Goal: Task Accomplishment & Management: Manage account settings

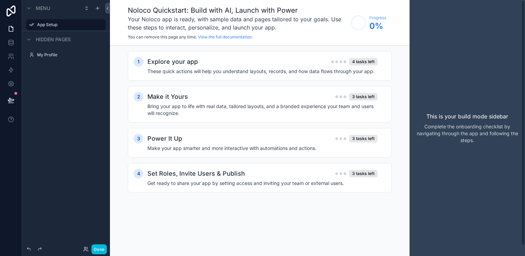
click at [411, 19] on div "This is your build mode sidebar Complete the onboarding checklist by navigating…" at bounding box center [466, 128] width 115 height 256
click at [51, 26] on label "App Setup" at bounding box center [64, 24] width 55 height 5
click at [103, 246] on button "Done" at bounding box center [98, 249] width 15 height 10
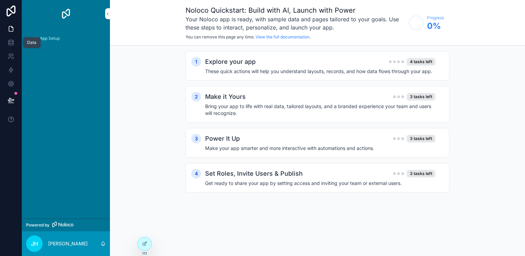
click at [36, 38] on div "Data" at bounding box center [32, 42] width 18 height 11
click at [54, 39] on span "App Setup" at bounding box center [50, 38] width 20 height 5
click at [13, 41] on icon at bounding box center [11, 41] width 4 height 2
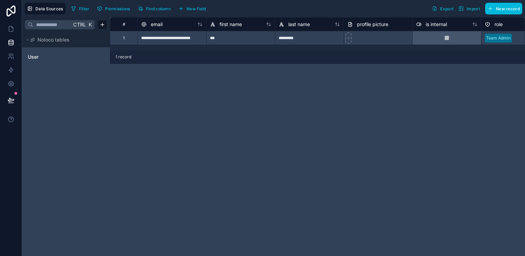
click at [41, 100] on div "Ctrl K Noloco tables User" at bounding box center [66, 136] width 88 height 239
click at [466, 8] on span "Import" at bounding box center [469, 8] width 22 height 5
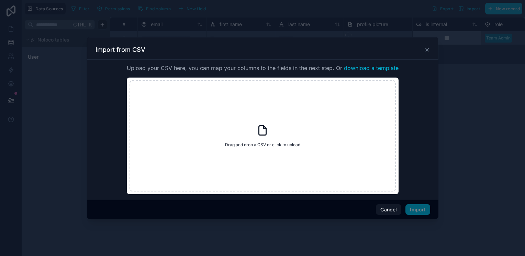
click at [459, 96] on div at bounding box center [262, 128] width 525 height 256
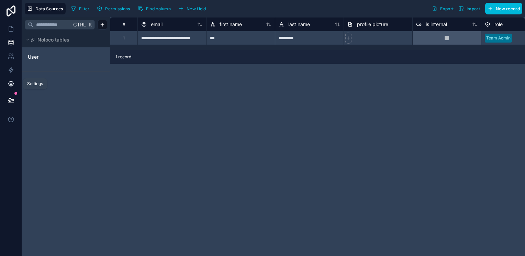
click at [10, 85] on icon at bounding box center [11, 83] width 7 height 7
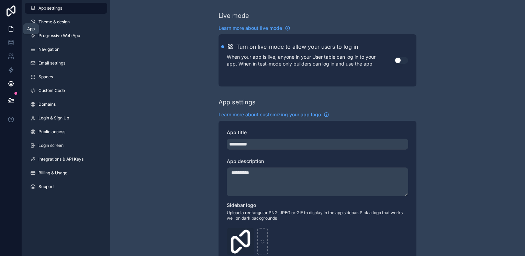
click at [11, 26] on icon at bounding box center [11, 28] width 4 height 5
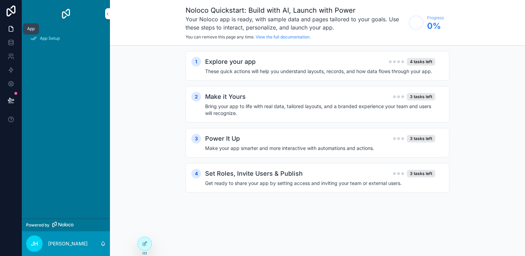
click at [10, 29] on icon at bounding box center [11, 28] width 7 height 7
click at [48, 47] on div "App Setup" at bounding box center [66, 40] width 88 height 26
click at [48, 43] on div "App Setup" at bounding box center [65, 38] width 71 height 11
click at [316, 65] on div "Explore your app 4 tasks left" at bounding box center [320, 62] width 230 height 10
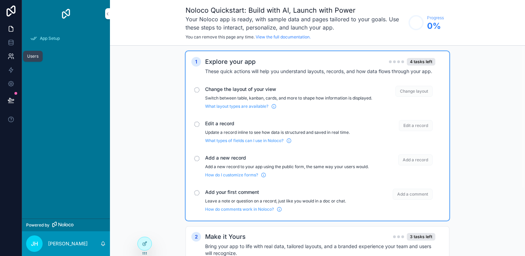
click at [5, 57] on link at bounding box center [11, 56] width 22 height 14
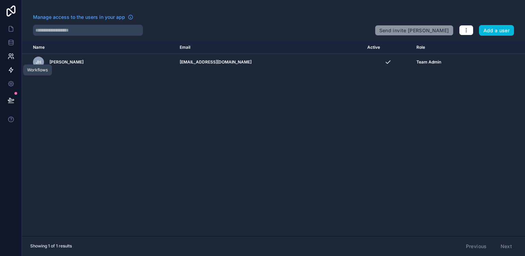
click at [10, 71] on icon at bounding box center [11, 70] width 7 height 7
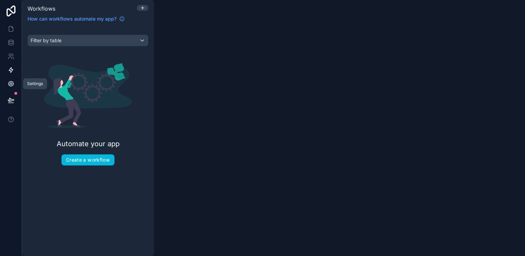
click at [12, 87] on icon at bounding box center [11, 83] width 7 height 7
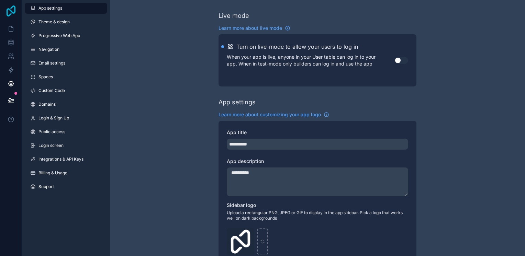
click at [10, 9] on icon at bounding box center [11, 10] width 9 height 11
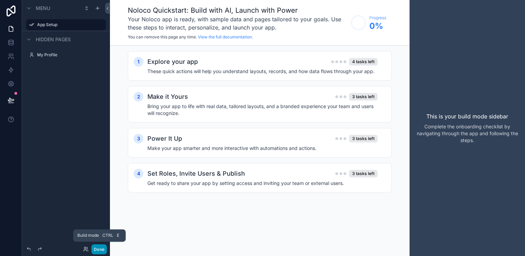
click at [99, 249] on button "Done" at bounding box center [98, 249] width 15 height 10
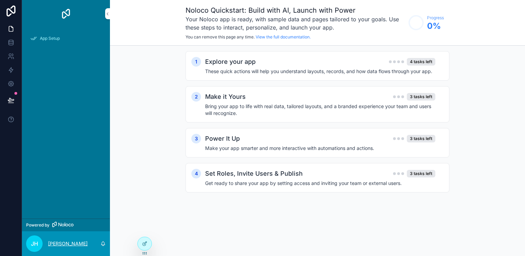
click at [60, 244] on p "[PERSON_NAME]" at bounding box center [67, 243] width 39 height 7
click at [52, 82] on div "App Setup" at bounding box center [66, 122] width 88 height 191
click at [144, 247] on div at bounding box center [145, 243] width 14 height 13
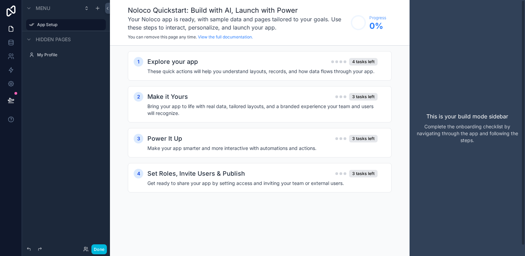
click at [471, 118] on p "This is your build mode sidebar" at bounding box center [467, 116] width 82 height 8
click at [231, 72] on h4 "These quick actions will help you understand layouts, records, and how data flo…" at bounding box center [262, 71] width 230 height 7
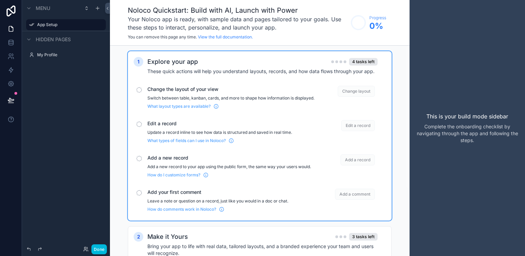
click at [203, 90] on span "Change the layout of your view" at bounding box center [230, 89] width 167 height 7
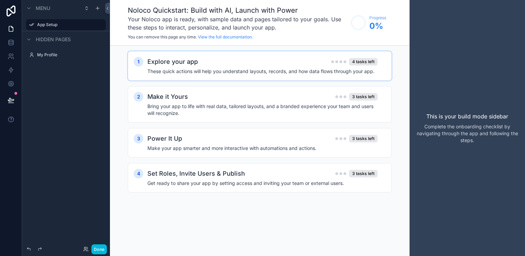
click at [204, 64] on div "Explore your app 4 tasks left" at bounding box center [262, 62] width 230 height 10
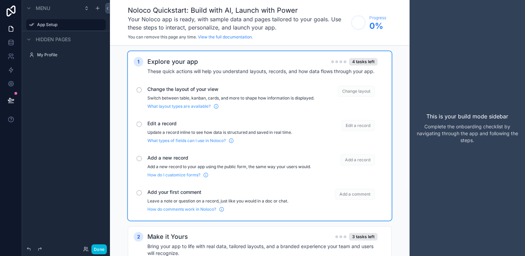
click at [350, 88] on span "Change layout" at bounding box center [355, 91] width 37 height 11
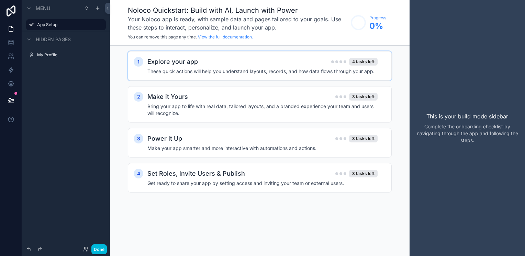
click at [56, 39] on span "Hidden pages" at bounding box center [53, 39] width 35 height 7
click at [52, 27] on label "App Setup" at bounding box center [64, 24] width 55 height 5
click at [30, 40] on icon "scrollable content" at bounding box center [28, 39] width 5 height 5
click at [455, 126] on p "Complete the onboarding checklist by navigating through the app and following t…" at bounding box center [467, 133] width 104 height 21
click at [225, 54] on div "1 Explore your app 4 tasks left These quick actions will help you understand la…" at bounding box center [260, 66] width 264 height 30
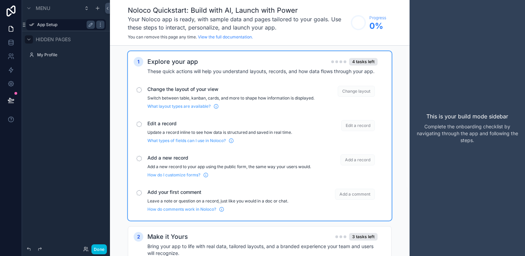
click at [139, 89] on div "scrollable content" at bounding box center [138, 89] width 5 height 5
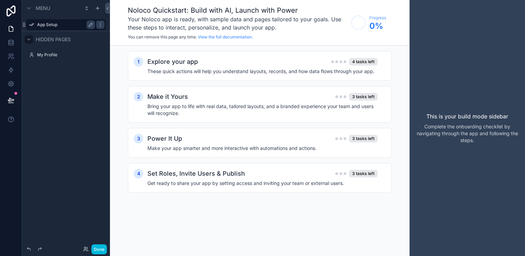
click at [173, 65] on h2 "Explore your app" at bounding box center [172, 62] width 50 height 10
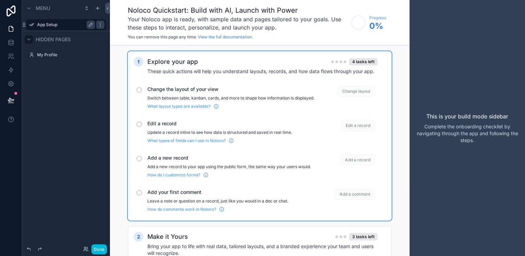
click at [357, 89] on span "Change layout" at bounding box center [355, 91] width 37 height 11
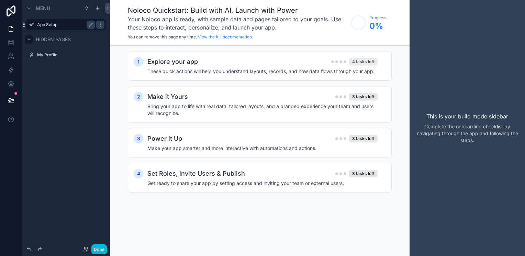
click at [361, 59] on div "4 tasks left" at bounding box center [363, 62] width 28 height 8
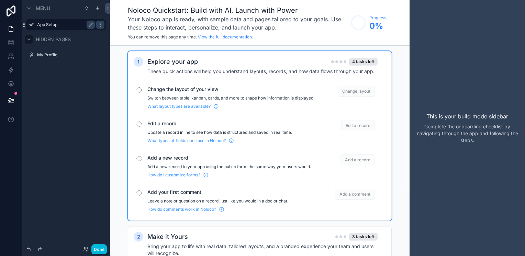
click at [363, 21] on circle "scrollable content" at bounding box center [358, 23] width 14 height 14
drag, startPoint x: 380, startPoint y: 23, endPoint x: 258, endPoint y: 31, distance: 121.5
click at [380, 23] on span "0 %" at bounding box center [377, 26] width 17 height 11
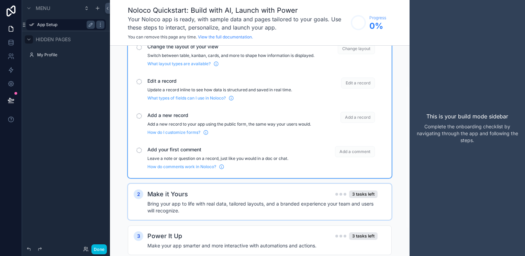
scroll to position [100, 0]
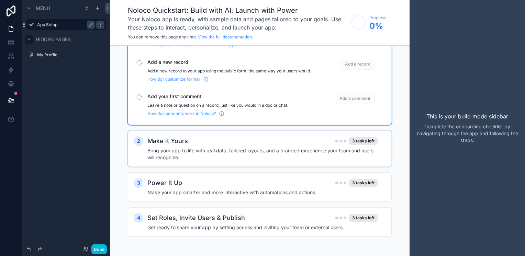
click at [237, 152] on h4 "Bring your app to life with real data, tailored layouts, and a branded experien…" at bounding box center [262, 154] width 230 height 14
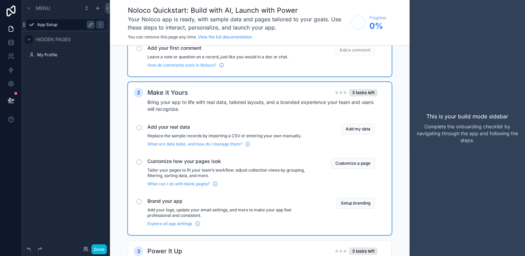
scroll to position [217, 0]
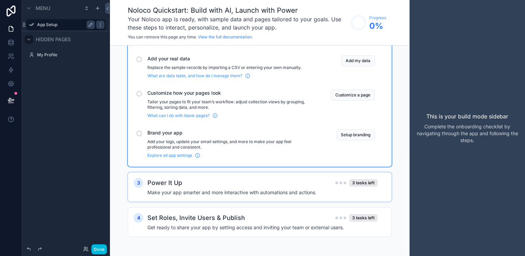
click at [236, 179] on div "Power It Up 3 tasks left" at bounding box center [262, 183] width 230 height 10
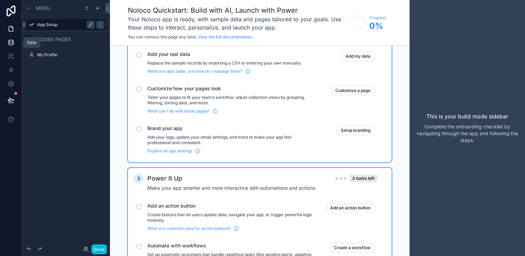
click at [12, 44] on icon at bounding box center [11, 42] width 7 height 7
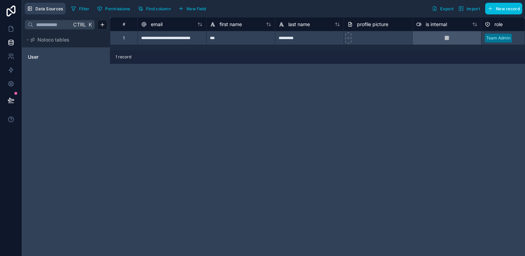
click at [33, 5] on button "Data Sources" at bounding box center [45, 9] width 41 height 12
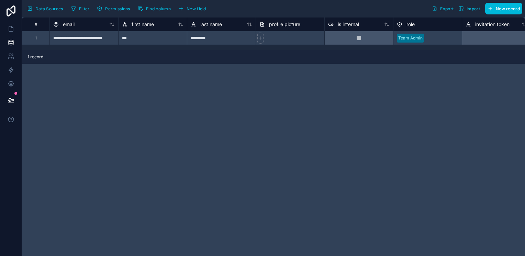
click at [45, 6] on span "Data Sources" at bounding box center [49, 8] width 28 height 5
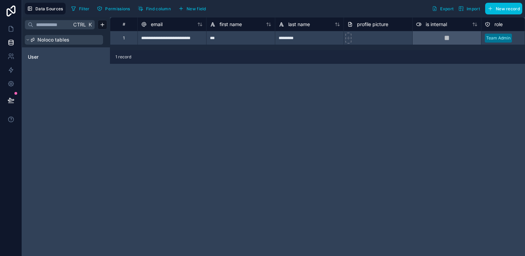
click at [54, 41] on span "Noloco tables" at bounding box center [53, 39] width 32 height 7
click at [102, 25] on html "**********" at bounding box center [262, 128] width 525 height 256
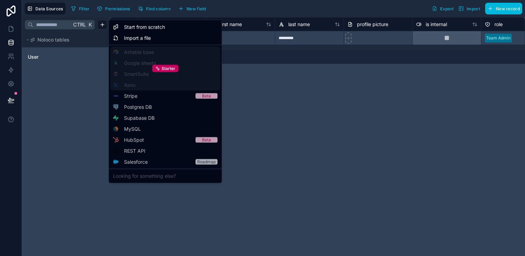
click at [163, 53] on div "Starter" at bounding box center [165, 69] width 110 height 44
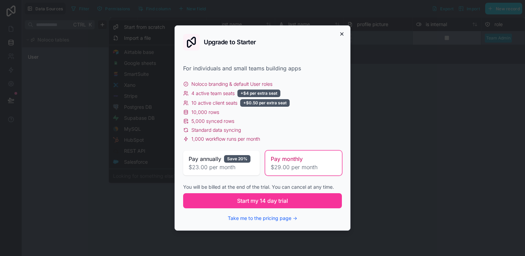
click at [343, 33] on icon "button" at bounding box center [341, 34] width 3 height 3
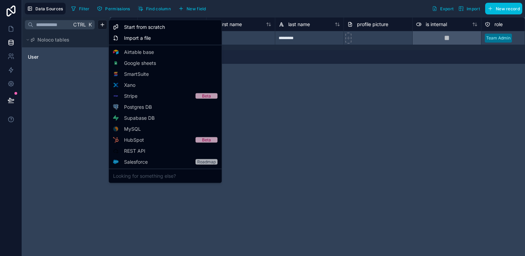
click at [64, 121] on html "**********" at bounding box center [262, 128] width 525 height 256
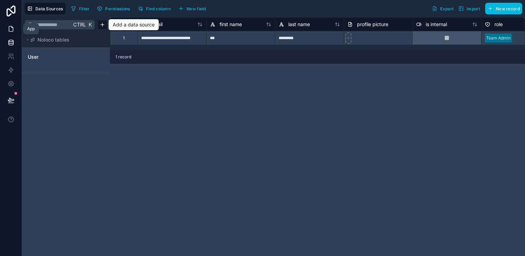
click at [7, 28] on link at bounding box center [11, 29] width 22 height 14
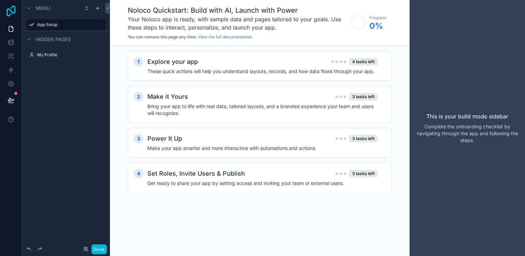
click at [8, 8] on icon at bounding box center [11, 10] width 14 height 11
